Goal: Task Accomplishment & Management: Use online tool/utility

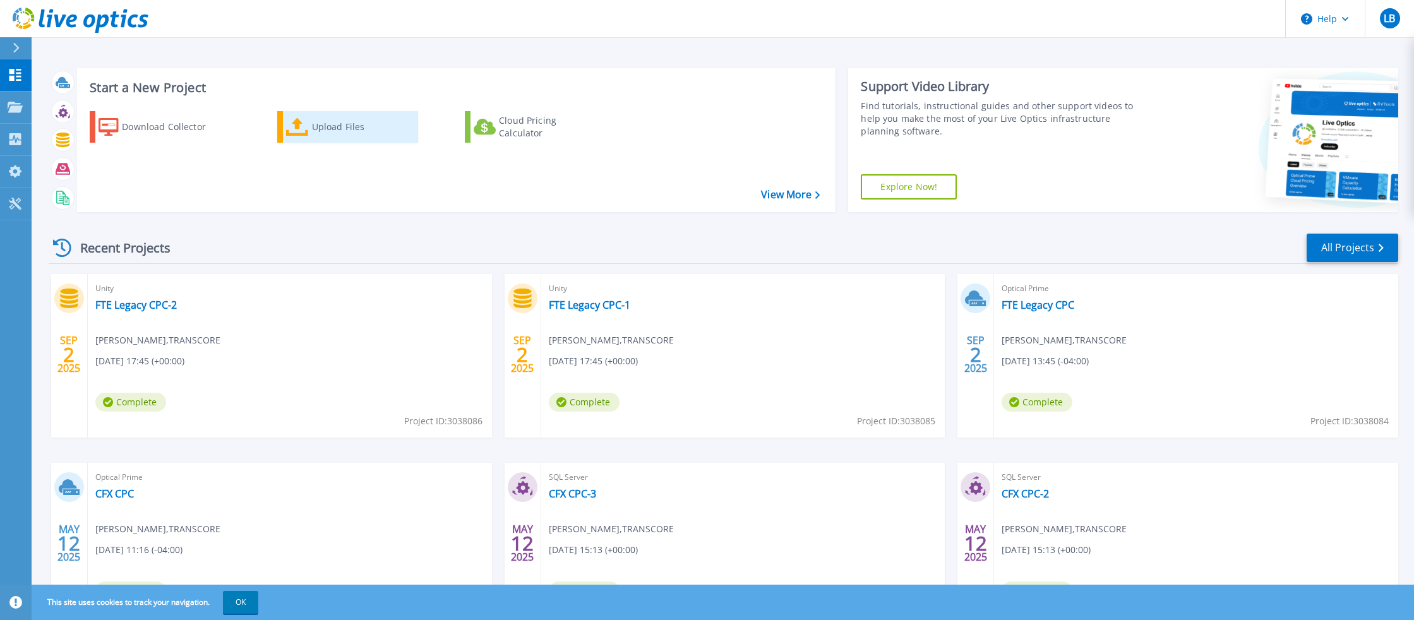
click at [347, 127] on div "Upload Files" at bounding box center [362, 126] width 101 height 25
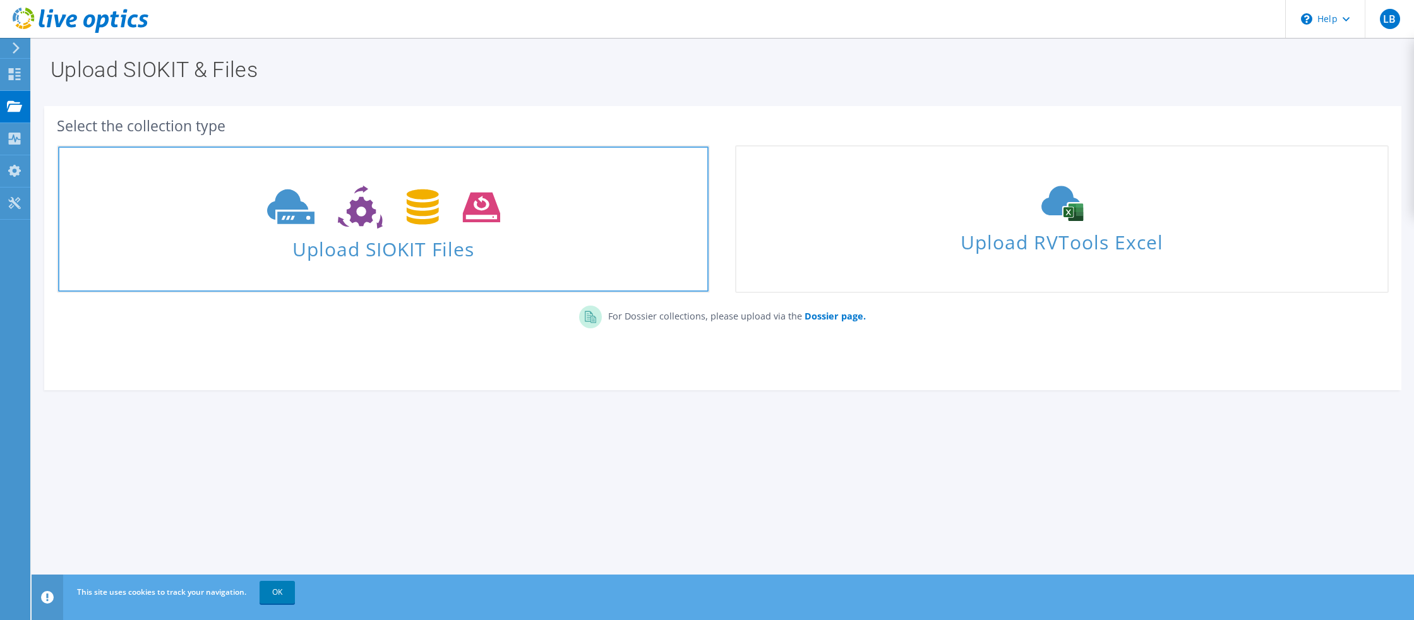
click at [423, 246] on span "Upload SIOKIT Files" at bounding box center [383, 245] width 651 height 27
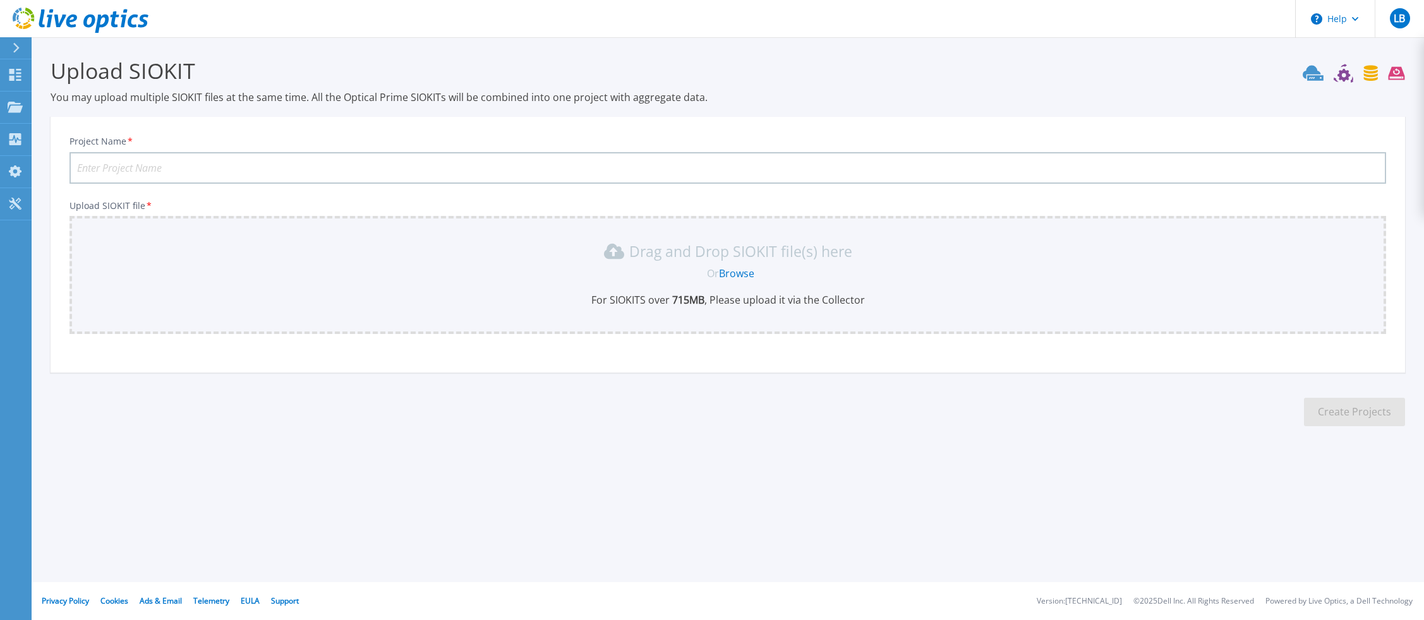
click at [740, 275] on link "Browse" at bounding box center [736, 274] width 35 height 14
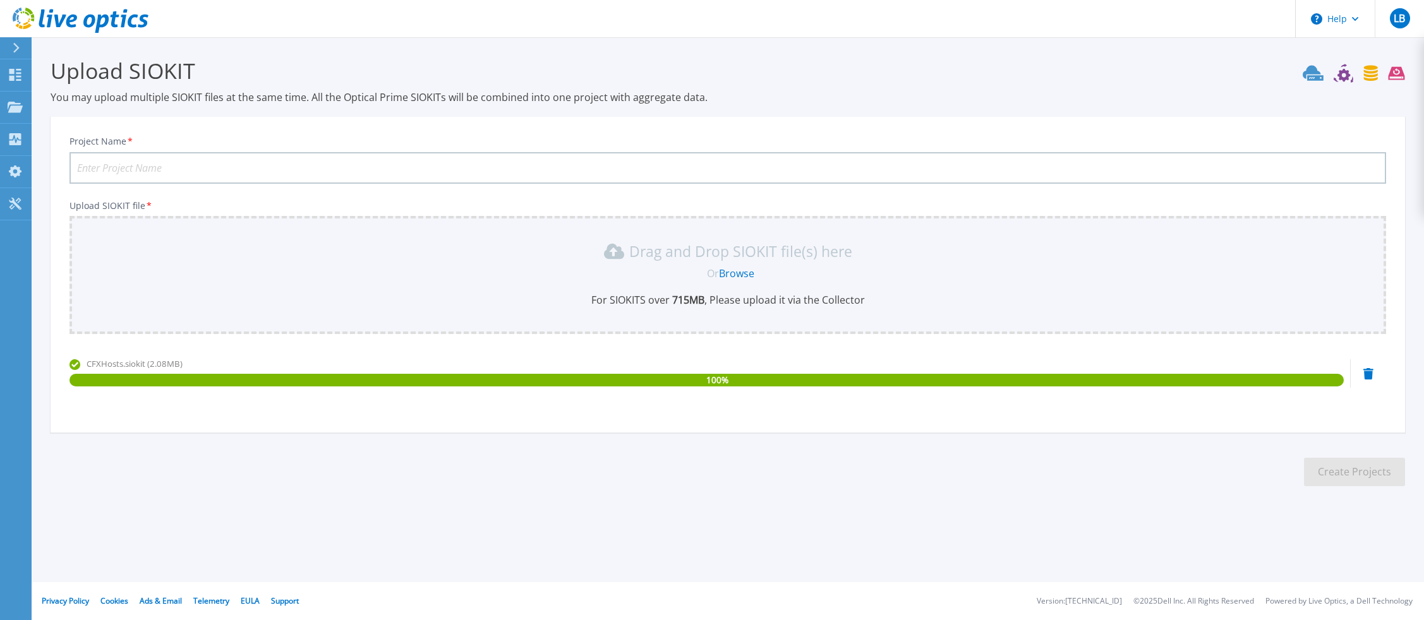
drag, startPoint x: 668, startPoint y: 144, endPoint x: 632, endPoint y: 167, distance: 42.9
click at [632, 167] on div "Project Name *" at bounding box center [727, 160] width 1316 height 48
click at [420, 161] on input "Project Name *" at bounding box center [727, 168] width 1316 height 32
click at [232, 169] on input "CFX CPC" at bounding box center [727, 168] width 1316 height 32
type input "CFX All hosts CPC and Plaza"
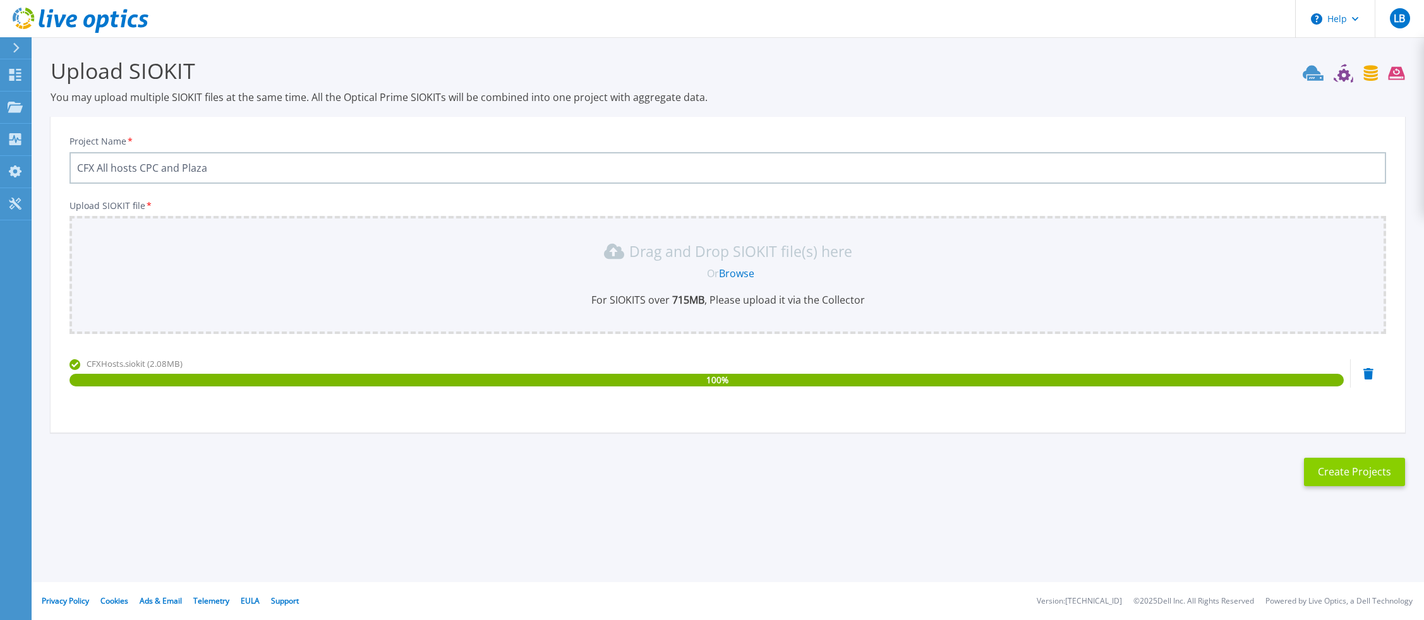
click at [1350, 472] on button "Create Projects" at bounding box center [1354, 472] width 101 height 28
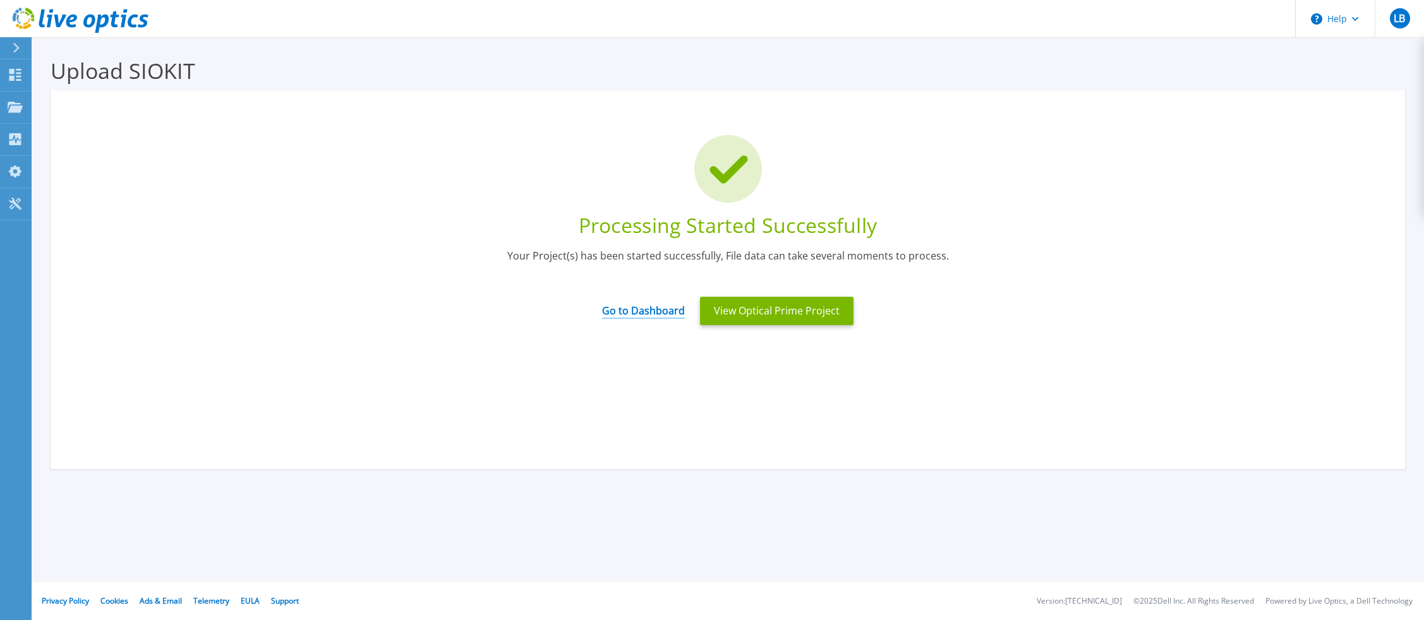
click at [675, 313] on link "Go to Dashboard" at bounding box center [643, 306] width 83 height 25
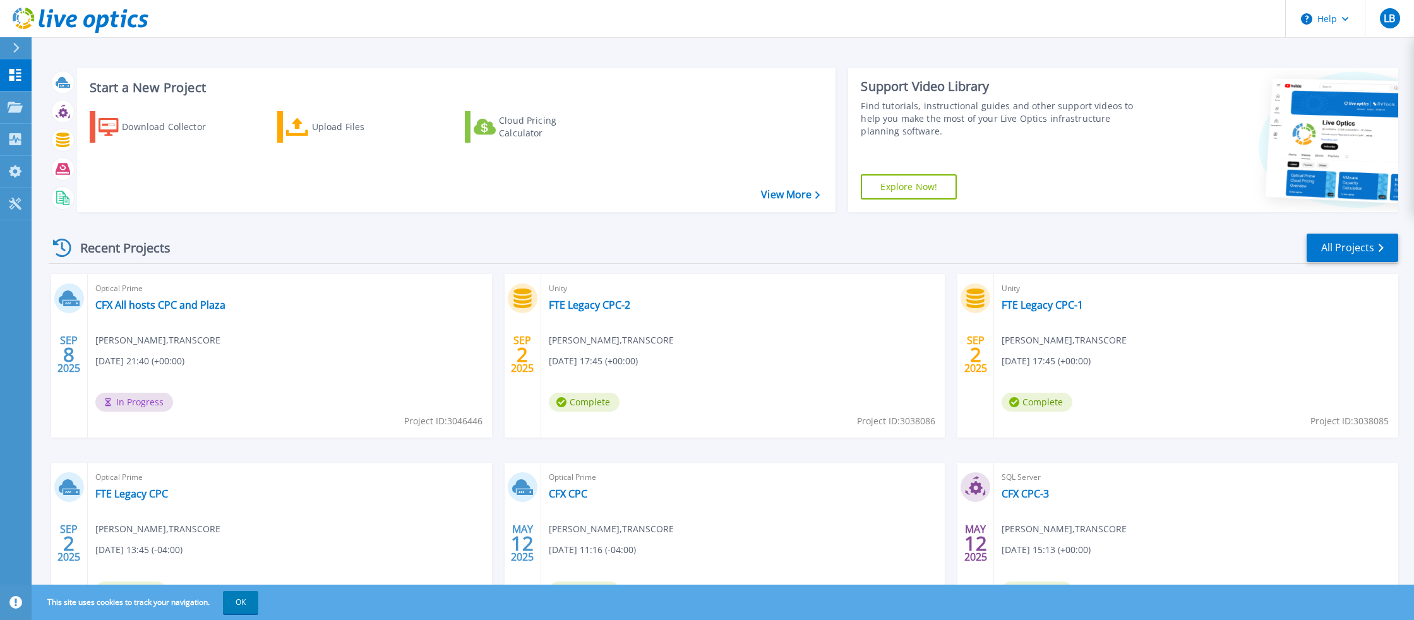
scroll to position [80, 0]
